Goal: Task Accomplishment & Management: Manage account settings

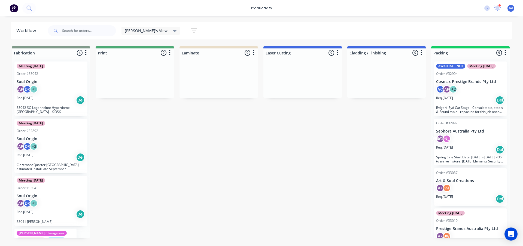
click at [18, 10] on img at bounding box center [14, 8] width 8 height 8
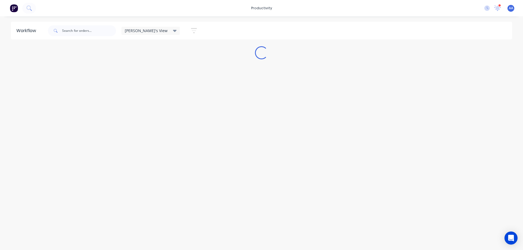
click at [513, 11] on div "AA Art & Soul Creations Pty Ltd Abdul Aboucham Productivity Profile Sign out" at bounding box center [511, 8] width 7 height 7
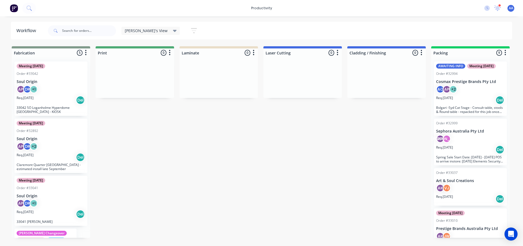
click at [510, 7] on span "AA" at bounding box center [511, 8] width 4 height 5
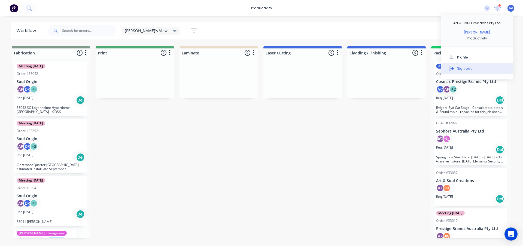
click at [461, 69] on div "Sign out" at bounding box center [464, 68] width 15 height 5
